Goal: Check status

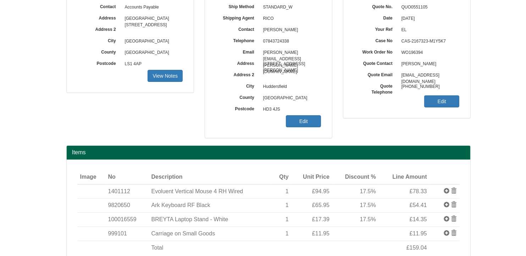
scroll to position [106, 0]
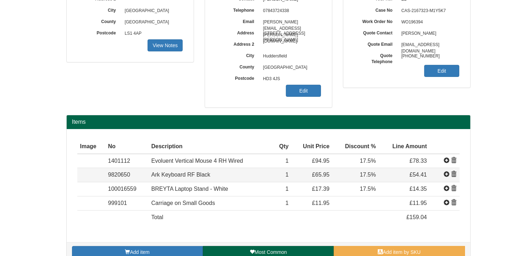
click at [454, 173] on span at bounding box center [454, 175] width 6 height 6
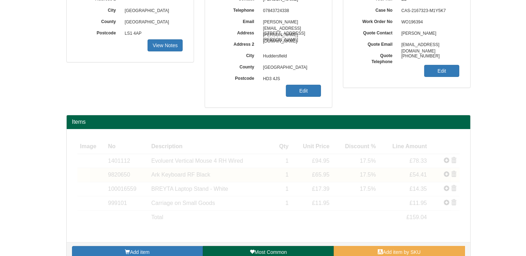
scroll to position [104, 0]
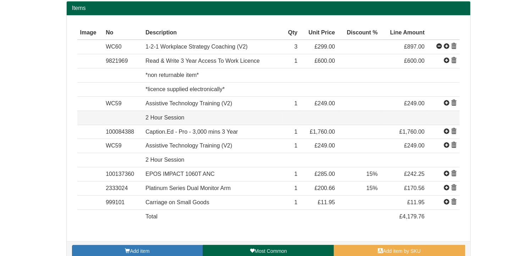
scroll to position [248, 0]
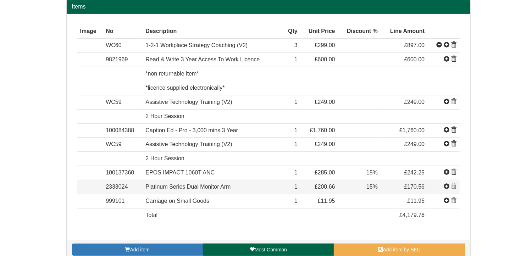
click at [454, 184] on span at bounding box center [454, 187] width 6 height 6
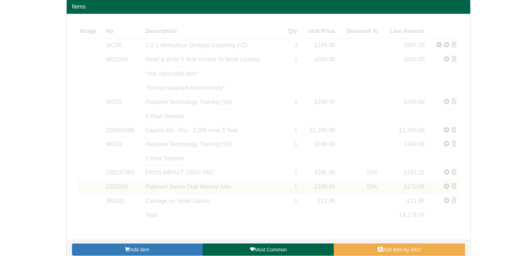
scroll to position [243, 0]
